Goal: Check status: Check status

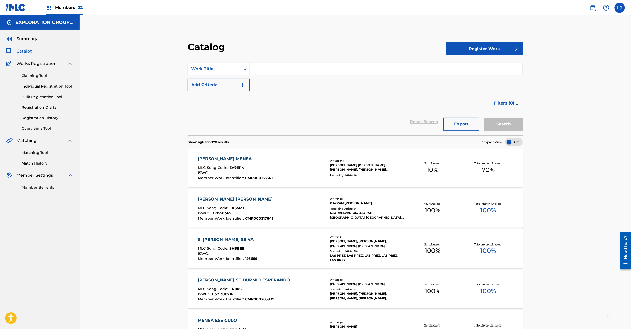
click at [263, 155] on div "[PERSON_NAME] MENEA MLC Song Code : EV9EPN ISWC : Member Work Identifier : CMP0…" at bounding box center [355, 167] width 335 height 39
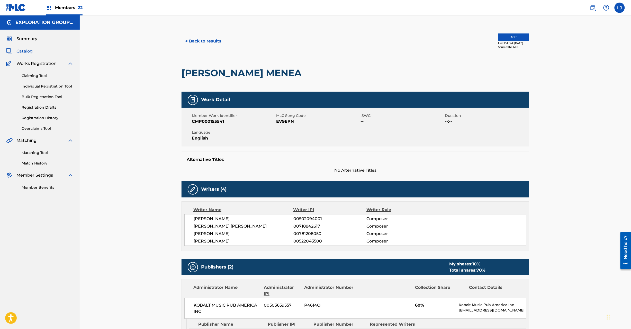
click at [202, 36] on button "< Back to results" at bounding box center [203, 41] width 43 height 13
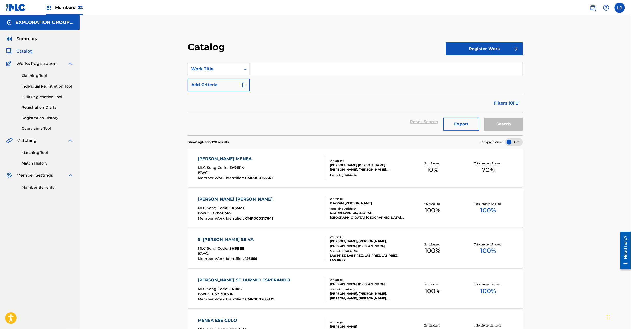
click at [225, 69] on div "Work Title" at bounding box center [214, 69] width 46 height 6
click at [228, 119] on div "MLC Song Code" at bounding box center [219, 120] width 62 height 13
click at [267, 75] on div "Search Form" at bounding box center [386, 69] width 273 height 13
drag, startPoint x: 278, startPoint y: 68, endPoint x: 388, endPoint y: 81, distance: 111.1
click at [278, 68] on input "Search Form" at bounding box center [386, 69] width 273 height 12
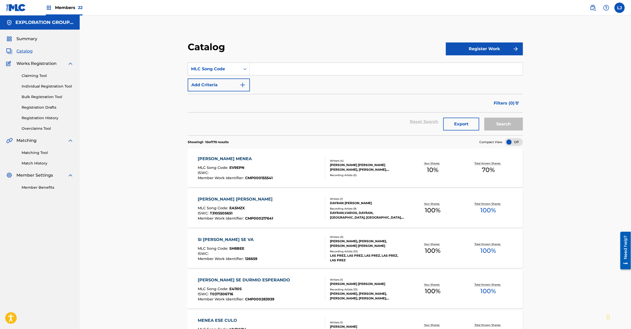
paste input "RN84T9"
type input "RN84T9"
click at [492, 121] on button "Search" at bounding box center [504, 124] width 39 height 13
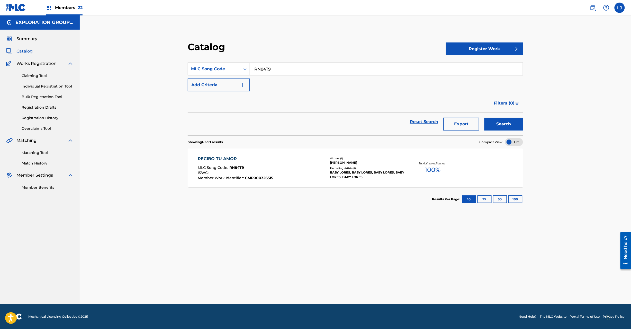
click at [275, 172] on div "RECIBO TU AMOR MLC Song Code : RN84T9 ISWC : Member Work Identifier : CMP000326…" at bounding box center [262, 168] width 128 height 24
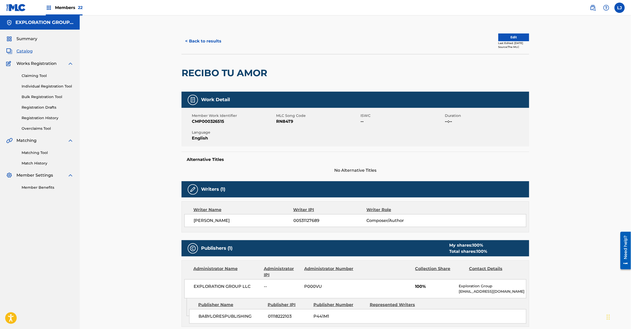
click at [41, 116] on link "Registration History" at bounding box center [48, 117] width 52 height 5
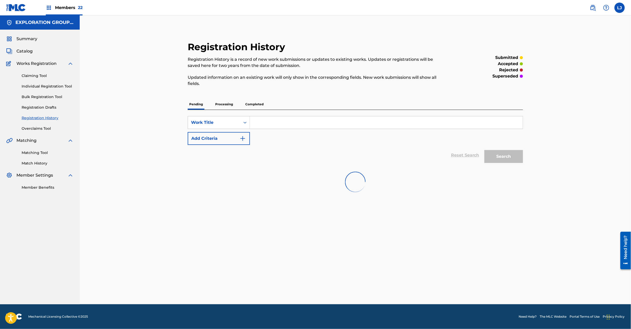
click at [223, 100] on p "Processing" at bounding box center [224, 104] width 21 height 11
click at [256, 105] on p "Completed" at bounding box center [254, 104] width 21 height 11
click at [268, 126] on input "Search Form" at bounding box center [386, 122] width 273 height 12
paste input "[PERSON_NAME]"
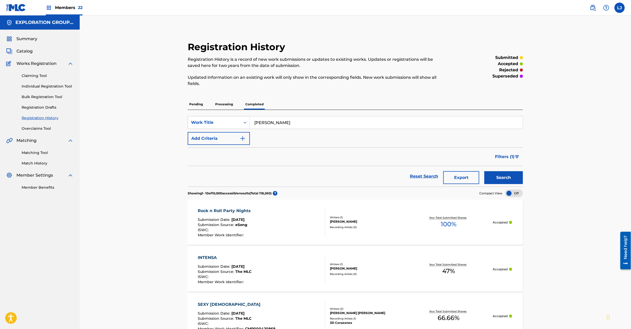
type input "[PERSON_NAME]"
click at [499, 178] on button "Search" at bounding box center [504, 177] width 39 height 13
